Goal: Information Seeking & Learning: Understand process/instructions

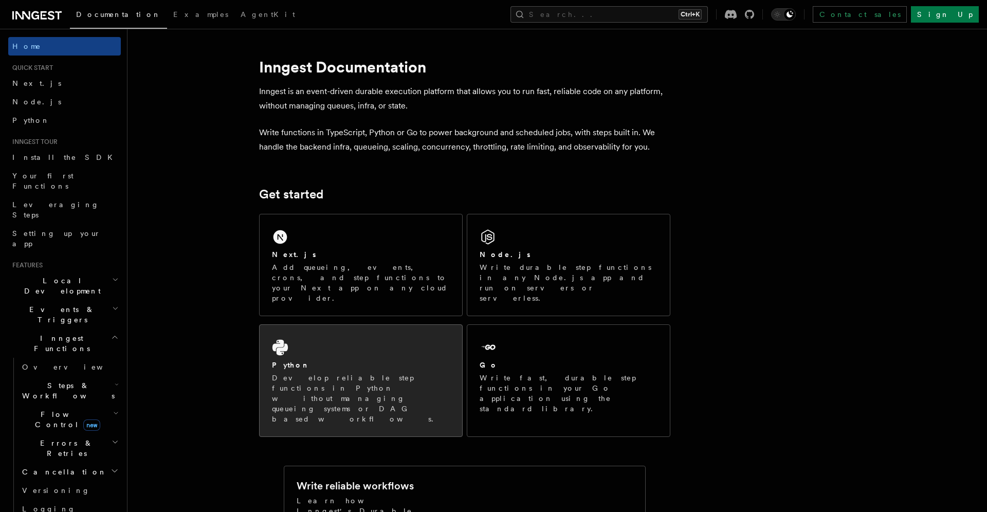
click at [301, 327] on div "Python Develop reliable step functions in Python without managing queueing syst…" at bounding box center [361, 381] width 203 height 112
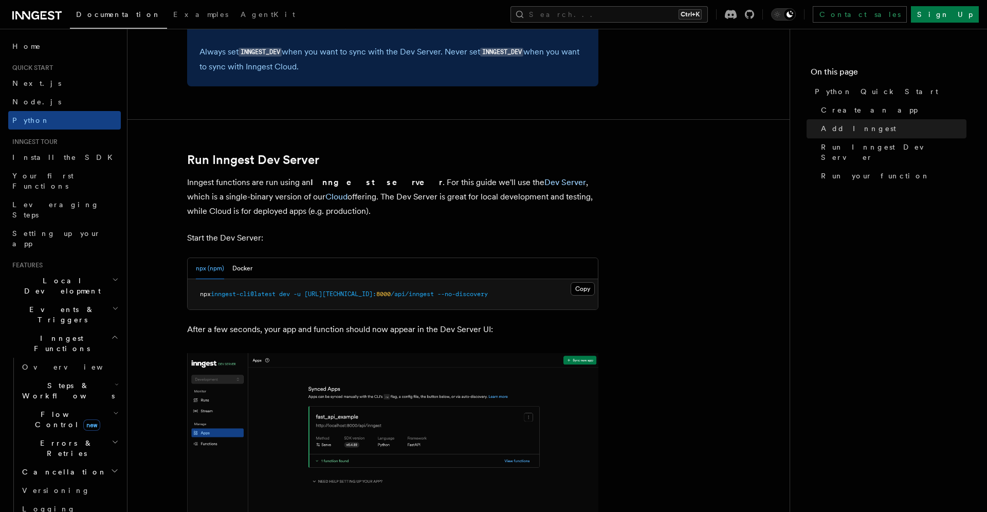
scroll to position [1180, 0]
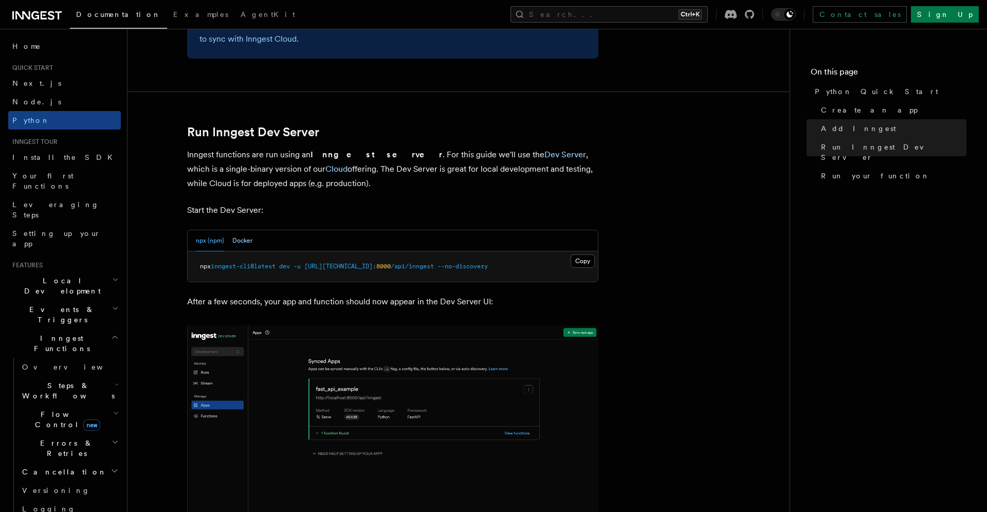
click at [249, 244] on button "Docker" at bounding box center [242, 240] width 20 height 21
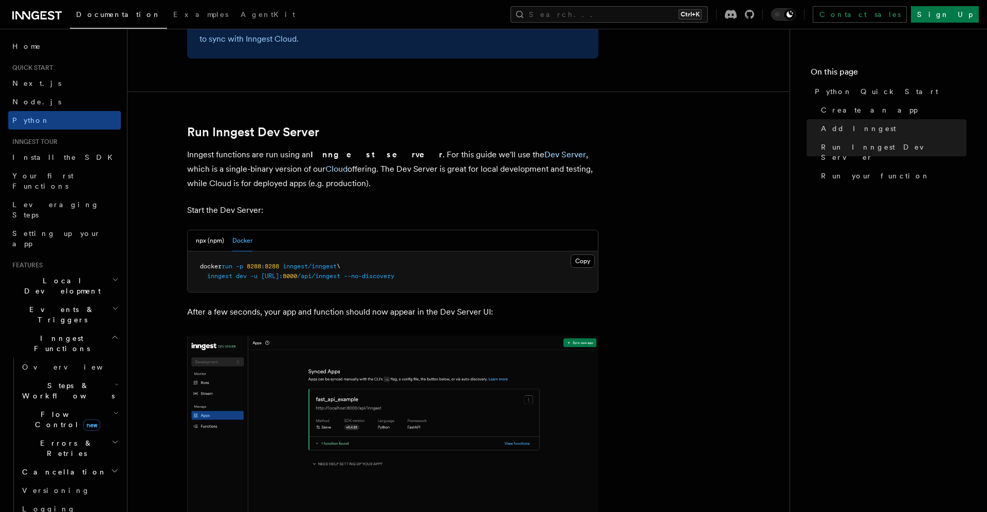
click at [216, 278] on span "inngest" at bounding box center [219, 275] width 25 height 7
click at [217, 278] on span "inngest" at bounding box center [219, 275] width 25 height 7
drag, startPoint x: 490, startPoint y: 278, endPoint x: 181, endPoint y: 263, distance: 308.8
click at [188, 263] on pre "docker run -p 8288 : 8288 inngest/inngest \ inngest dev -u [URL]: 8000 /api/inn…" at bounding box center [393, 271] width 410 height 41
click at [325, 282] on pre "docker run -p 8288 : 8288 inngest/inngest \ inngest dev -u [URL]: 8000 /api/inn…" at bounding box center [393, 271] width 410 height 41
